Goal: Browse casually

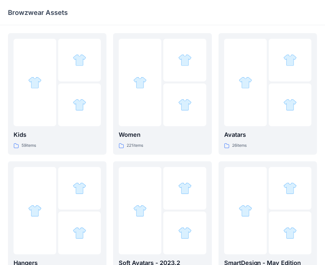
click at [111, 59] on div "Kids 59 items Hangers 6 items Meshcapade Animated Avatars 8 items Women 221 ite…" at bounding box center [162, 221] width 309 height 377
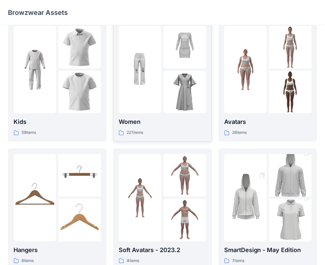
scroll to position [12, 0]
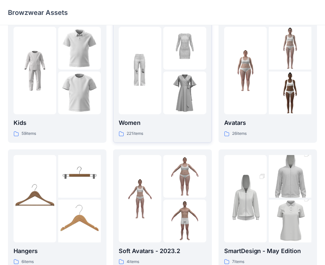
click at [155, 115] on div "Women 221 items" at bounding box center [162, 82] width 87 height 110
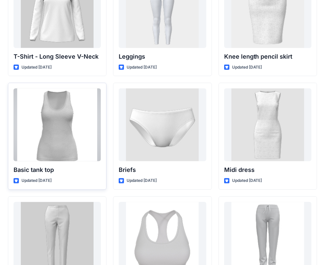
scroll to position [5386, 0]
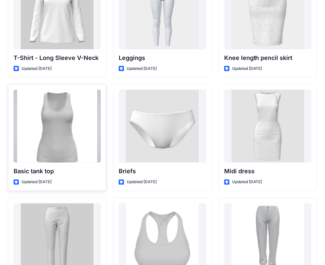
click at [92, 110] on div at bounding box center [57, 126] width 87 height 73
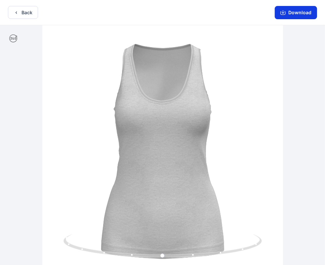
click at [296, 11] on button "Download" at bounding box center [296, 12] width 42 height 13
click at [288, 15] on button "Download" at bounding box center [296, 12] width 42 height 13
